Goal: Find specific page/section: Find specific page/section

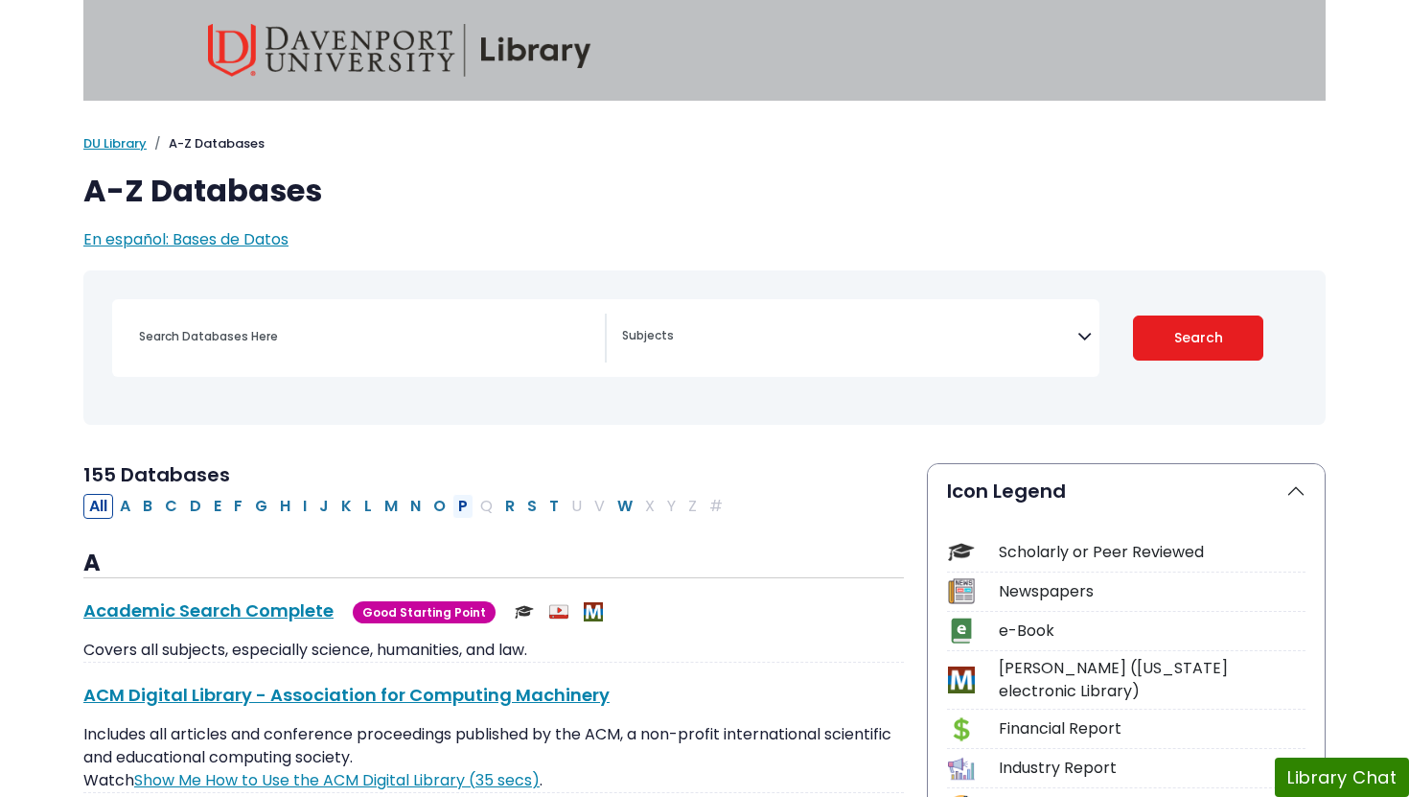
click at [464, 504] on button "P" at bounding box center [463, 506] width 21 height 25
select select "Database Subject Filter"
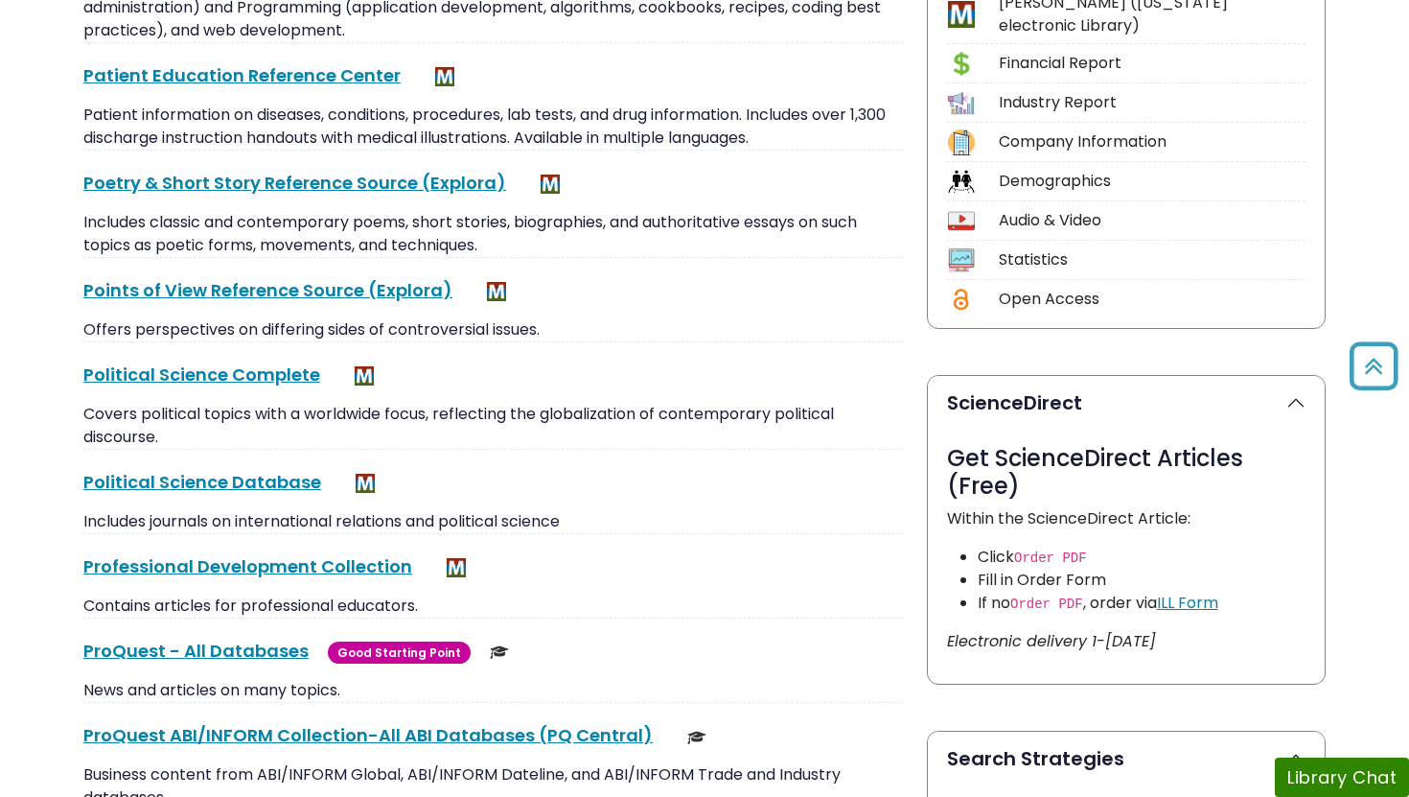
scroll to position [672, 0]
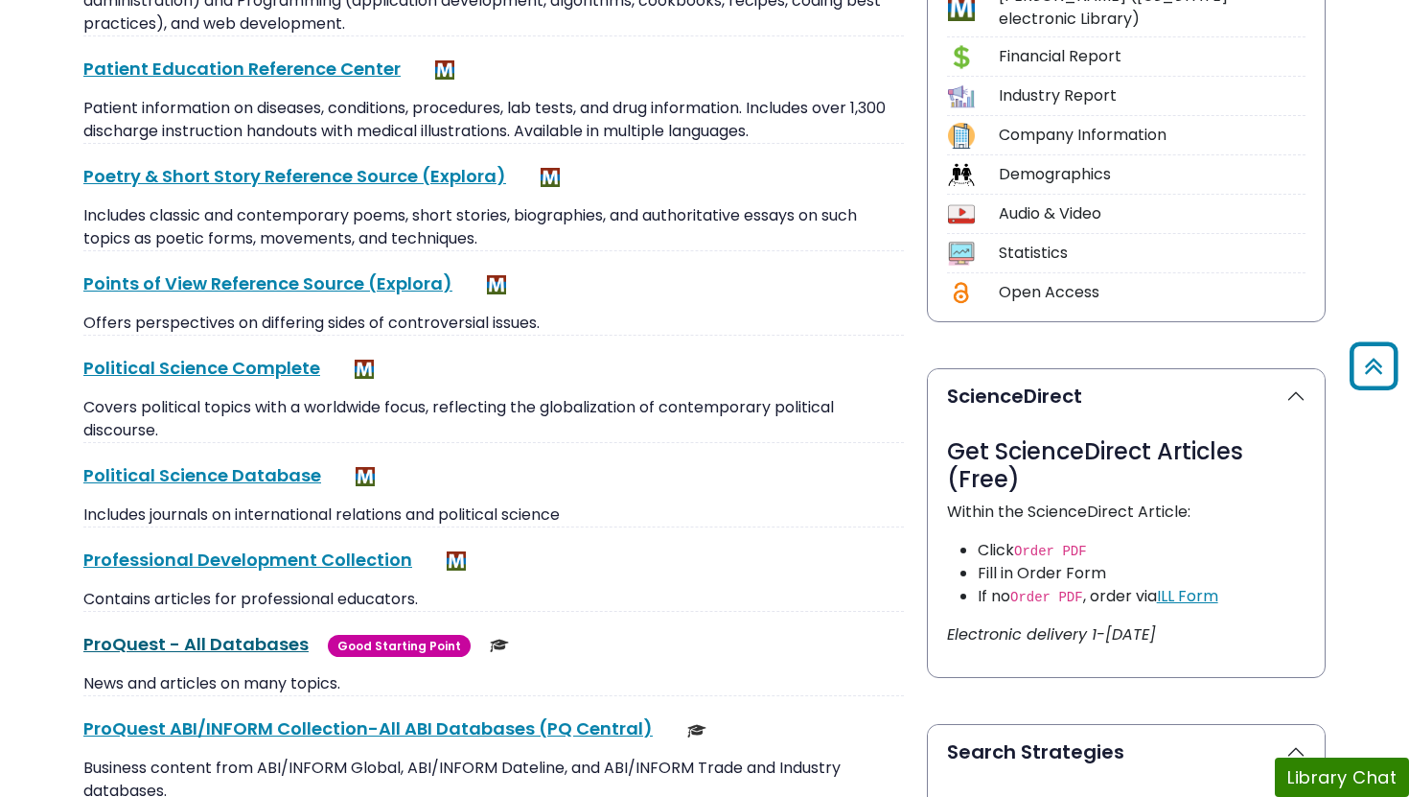
click at [271, 645] on link "ProQuest - All Databases This link opens in a new window" at bounding box center [195, 644] width 225 height 24
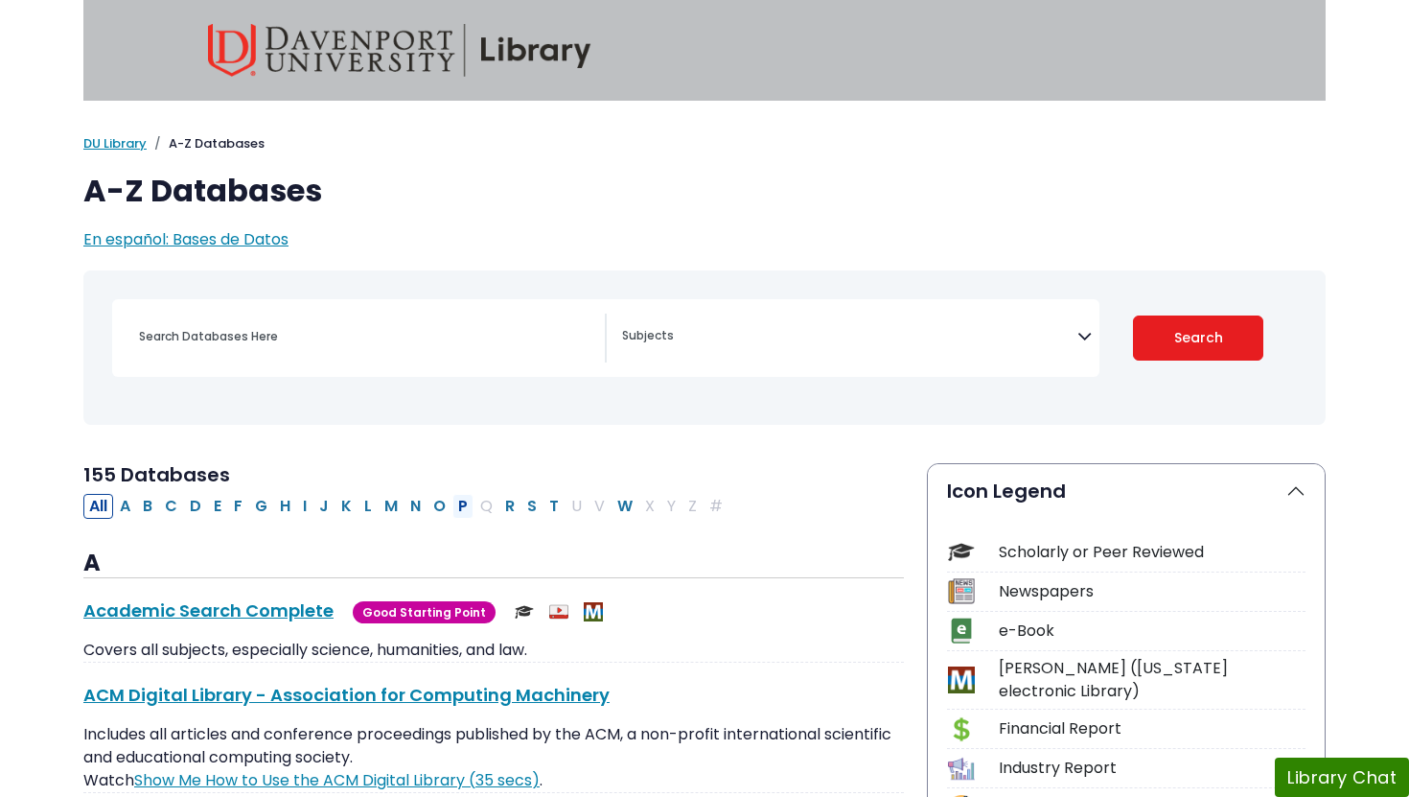
click at [462, 505] on button "P" at bounding box center [463, 506] width 21 height 25
select select "Database Subject Filter"
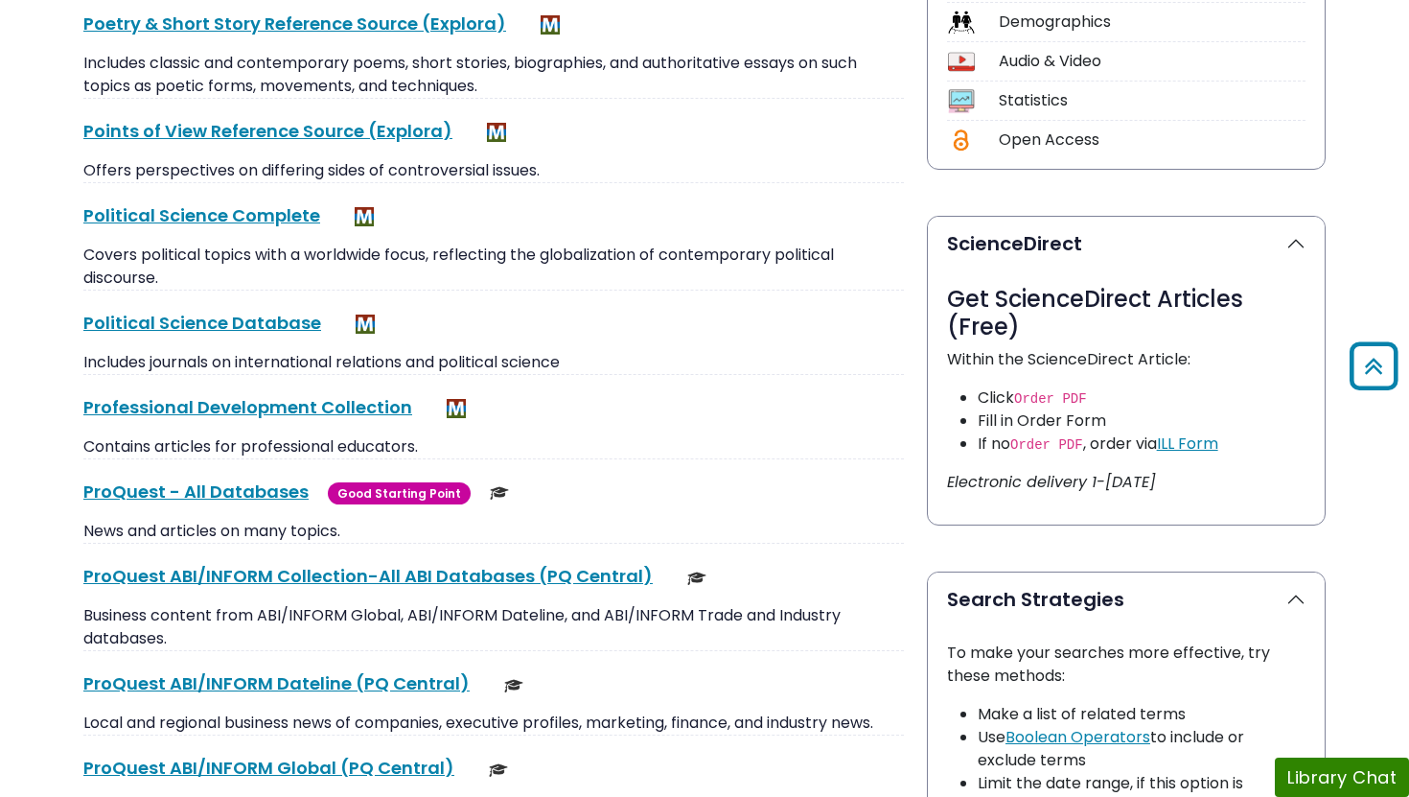
scroll to position [825, 0]
click at [254, 496] on link "ProQuest - All Databases This link opens in a new window" at bounding box center [195, 490] width 225 height 24
